Goal: Find contact information: Find contact information

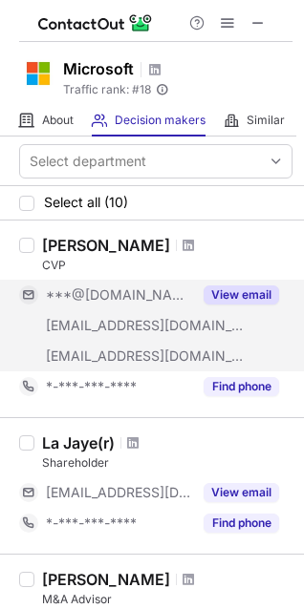
click at [241, 293] on button "View email" at bounding box center [240, 295] width 75 height 19
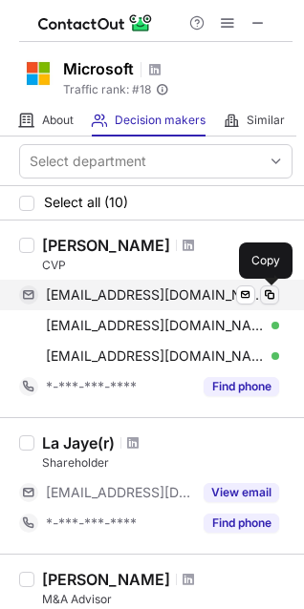
click at [271, 294] on span at bounding box center [269, 295] width 15 height 15
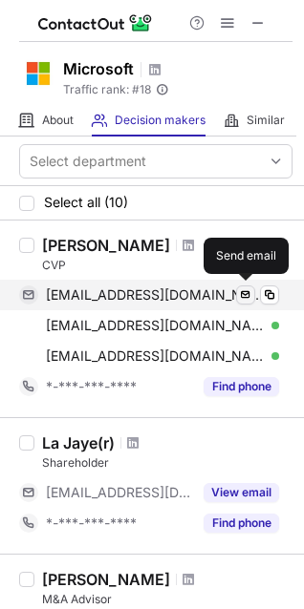
click at [240, 298] on span at bounding box center [245, 295] width 15 height 15
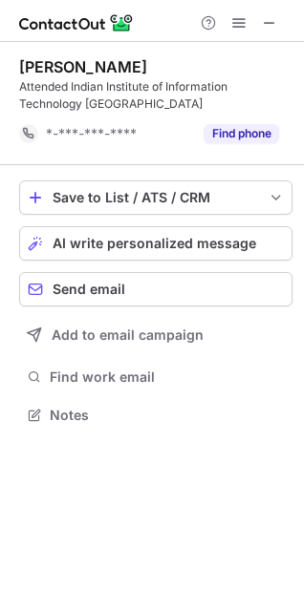
scroll to position [402, 304]
